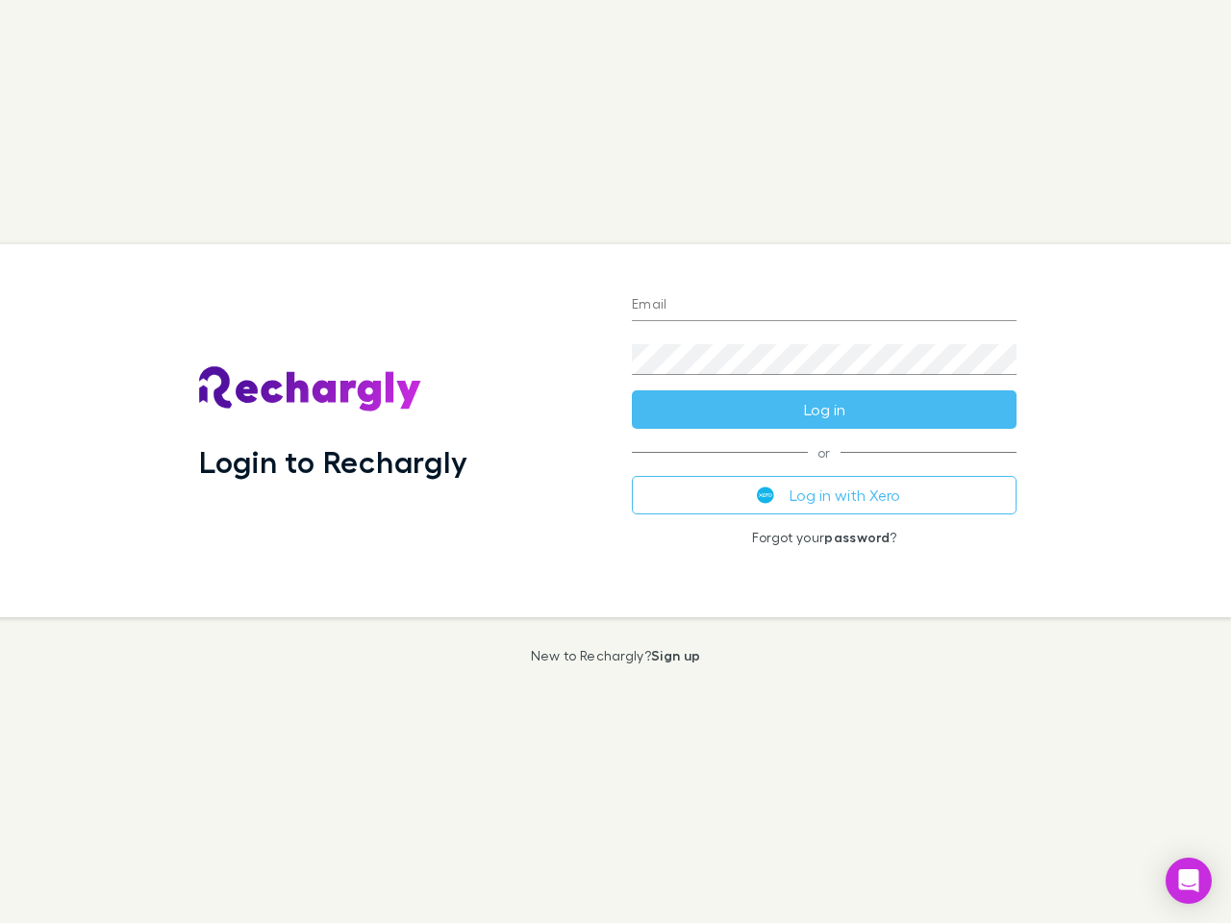
click at [616, 462] on div "Login to Rechargly" at bounding box center [400, 430] width 433 height 373
click at [824, 306] on input "Email" at bounding box center [824, 305] width 385 height 31
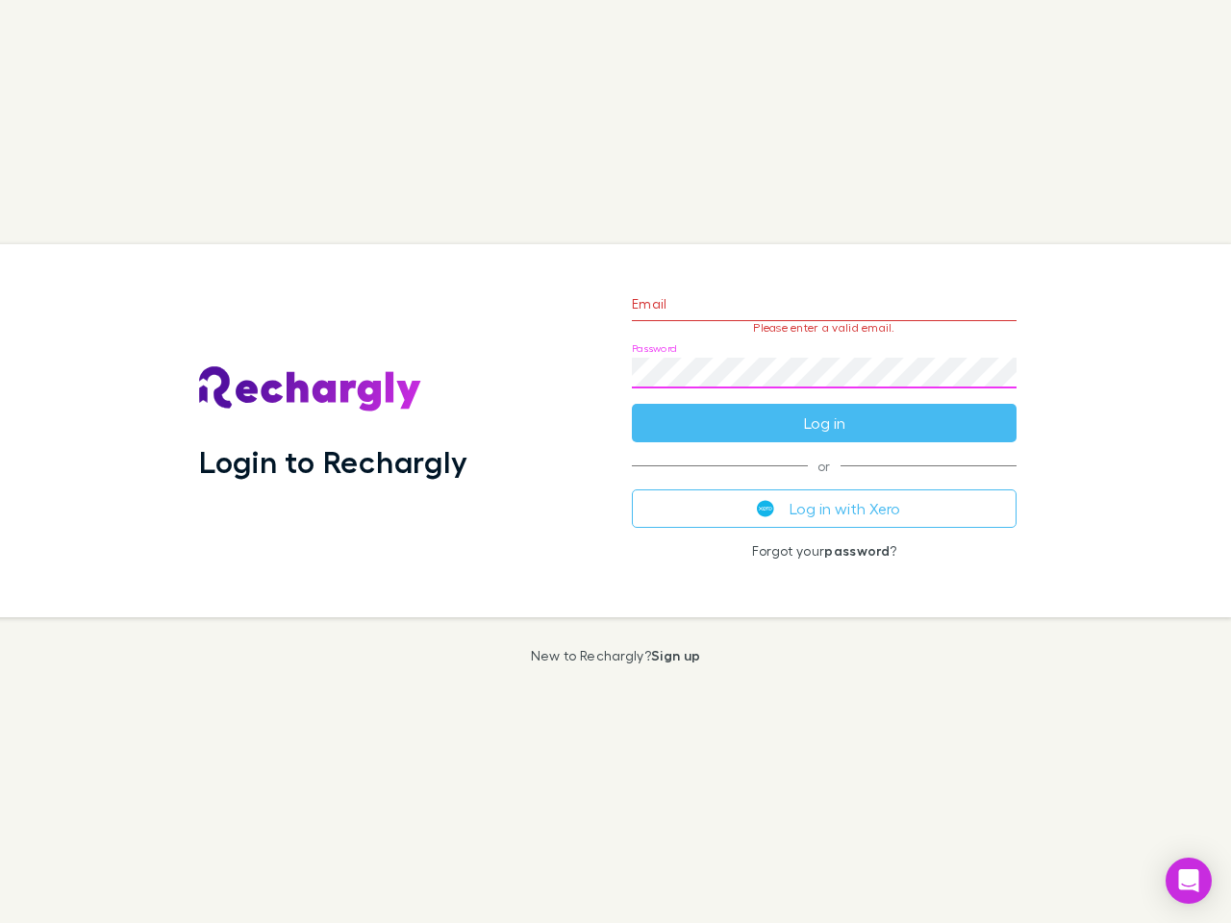
click at [824, 410] on form "Email Please enter a valid email. Password Log in" at bounding box center [824, 358] width 385 height 167
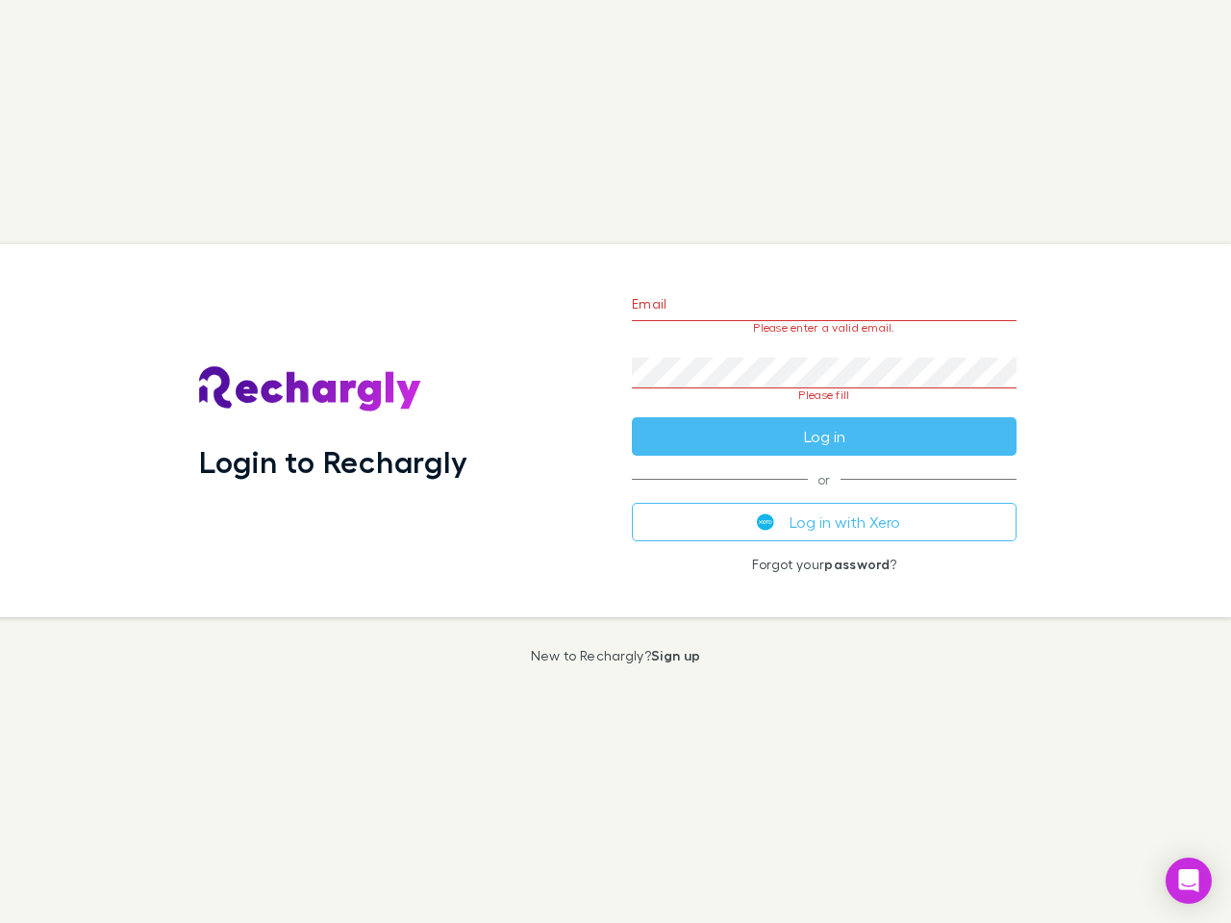
click at [824, 495] on div "Email Please enter a valid email. Password Please fill Log in or Log in with Xe…" at bounding box center [825, 430] width 416 height 373
click at [1189, 881] on icon "Open Intercom Messenger" at bounding box center [1189, 881] width 20 height 23
